Goal: Transaction & Acquisition: Download file/media

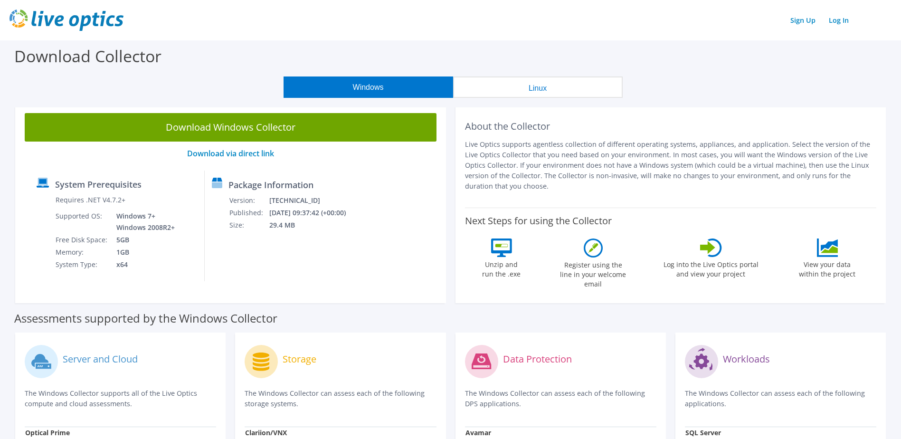
click at [543, 89] on button "Linux" at bounding box center [538, 86] width 170 height 21
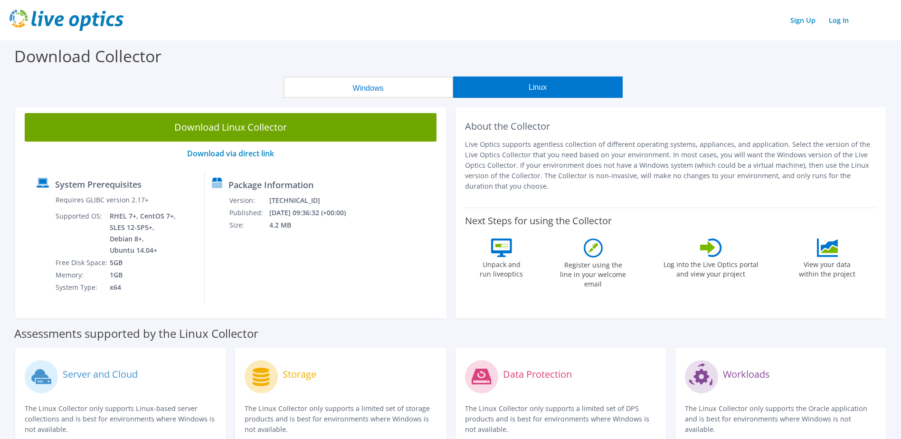
click at [375, 82] on button "Windows" at bounding box center [369, 86] width 170 height 21
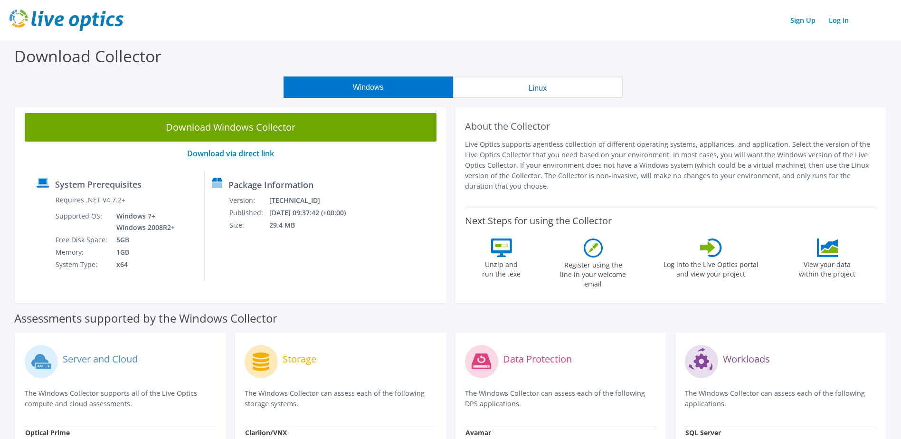
click at [632, 194] on div "About the Collector Live Optics supports agentless collection of different oper…" at bounding box center [671, 155] width 412 height 85
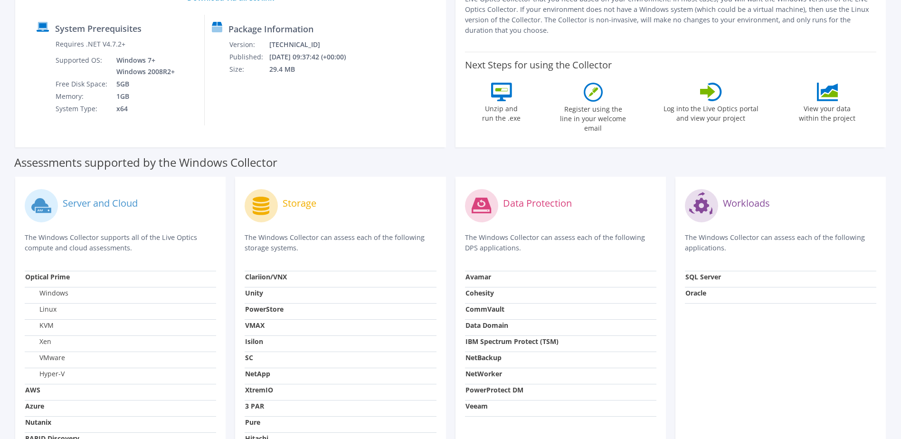
scroll to position [237, 0]
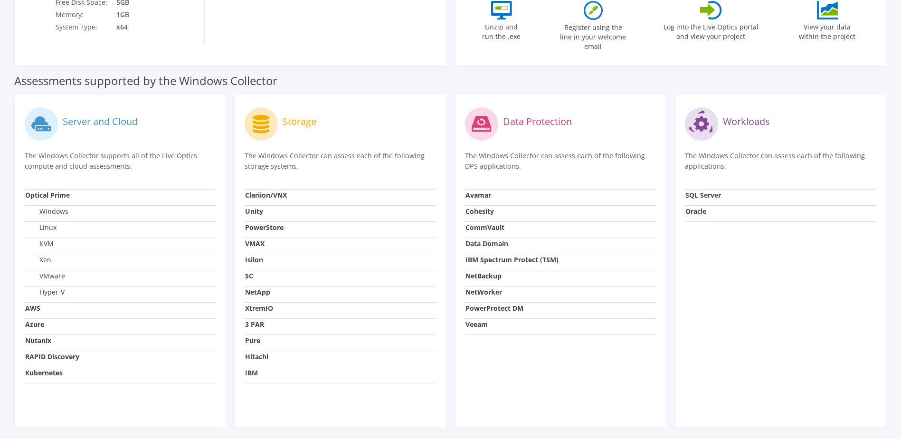
drag, startPoint x: 40, startPoint y: 158, endPoint x: 185, endPoint y: 158, distance: 144.4
click at [185, 158] on p "The Windows Collector supports all of the Live Optics compute and cloud assessm…" at bounding box center [120, 161] width 191 height 21
drag, startPoint x: 185, startPoint y: 158, endPoint x: 154, endPoint y: 169, distance: 32.1
click at [154, 169] on div "Server and Cloud The Windows Collector supports all of the Live Optics compute …" at bounding box center [120, 146] width 191 height 85
drag, startPoint x: 75, startPoint y: 113, endPoint x: 149, endPoint y: 113, distance: 74.6
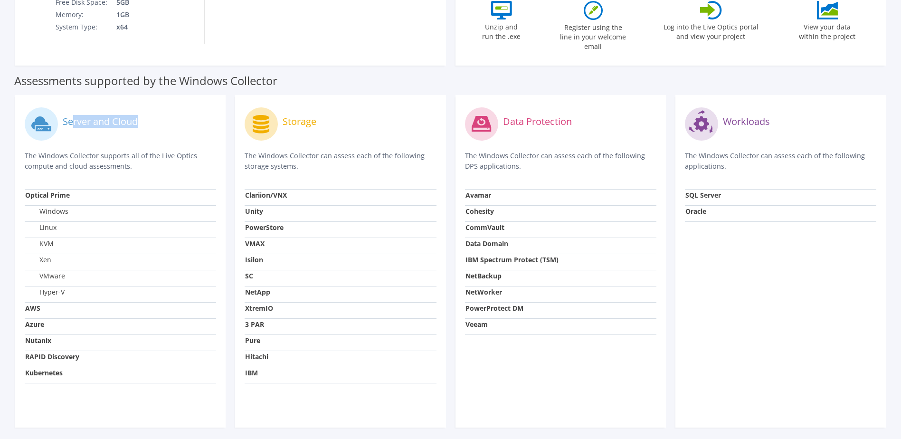
click at [149, 113] on div "Server and Cloud" at bounding box center [120, 123] width 191 height 39
click at [309, 158] on p "The Windows Collector can assess each of the following storage systems." at bounding box center [340, 161] width 191 height 21
drag, startPoint x: 308, startPoint y: 158, endPoint x: 235, endPoint y: 150, distance: 74.1
click at [235, 150] on div "Storage The Windows Collector can assess each of the following storage systems.…" at bounding box center [340, 261] width 220 height 332
drag, startPoint x: 235, startPoint y: 150, endPoint x: 282, endPoint y: 150, distance: 47.5
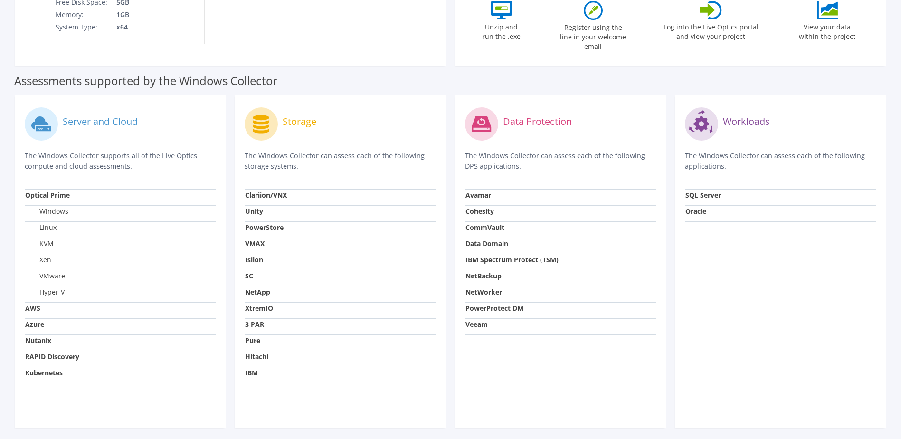
click at [282, 151] on p "The Windows Collector can assess each of the following storage systems." at bounding box center [340, 161] width 191 height 21
click at [309, 159] on p "The Windows Collector can assess each of the following storage systems." at bounding box center [340, 161] width 191 height 21
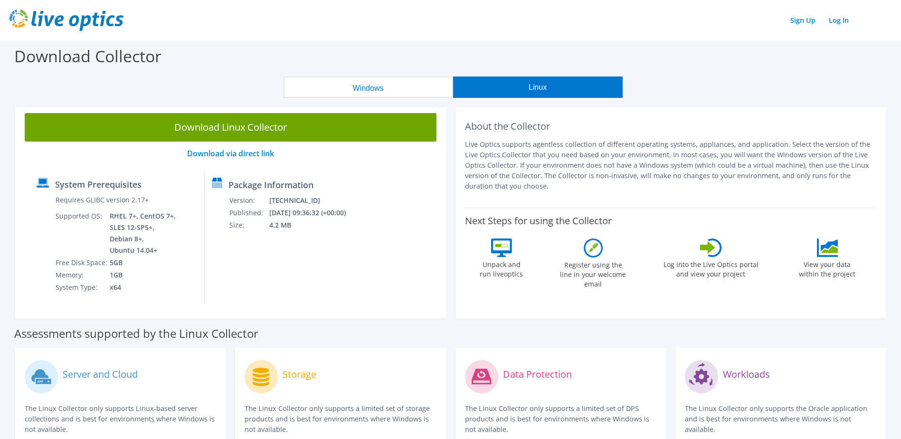
click at [386, 95] on button "Windows" at bounding box center [369, 86] width 170 height 21
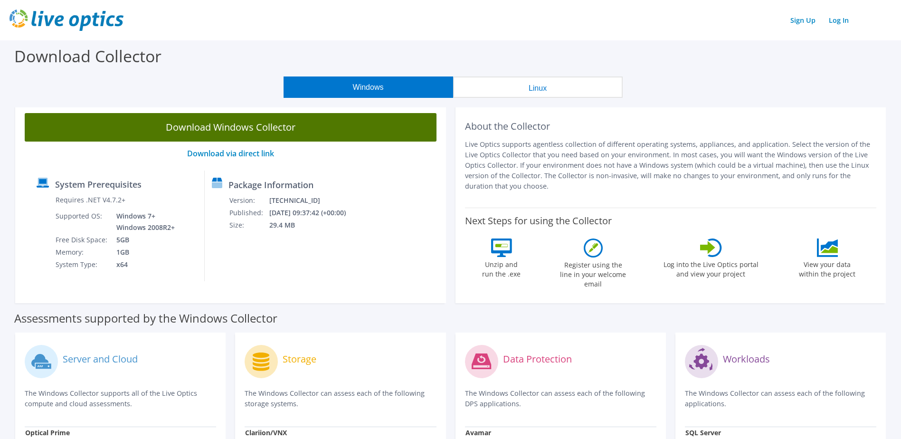
click at [283, 128] on link "Download Windows Collector" at bounding box center [231, 127] width 412 height 28
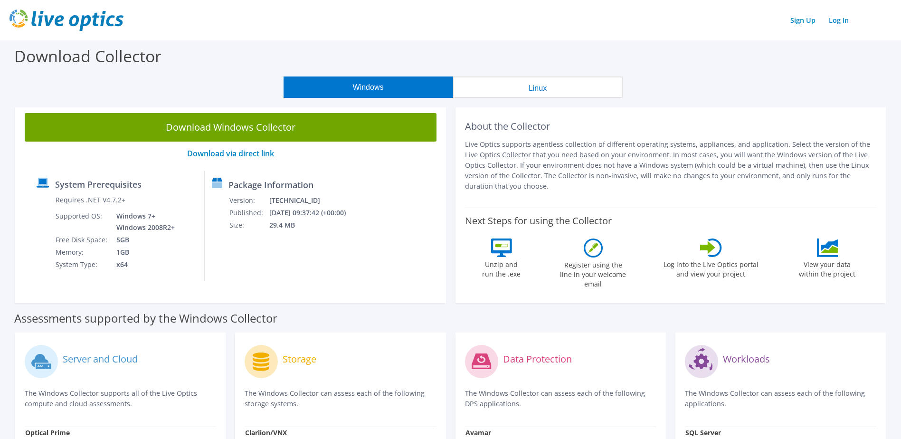
scroll to position [237, 0]
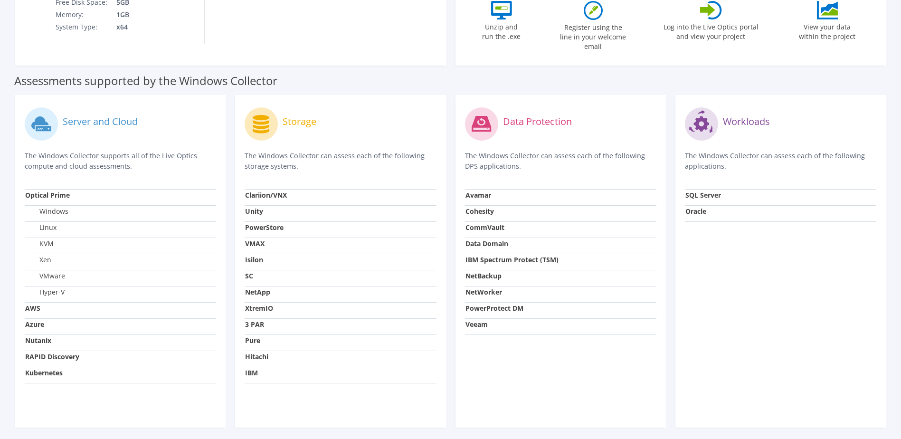
click at [647, 74] on div "Assessments supported by the Windows Collector" at bounding box center [450, 78] width 872 height 24
